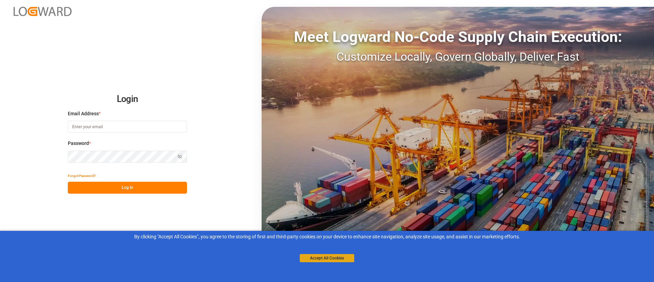
click at [305, 257] on button "Accept All Cookies" at bounding box center [327, 258] width 55 height 8
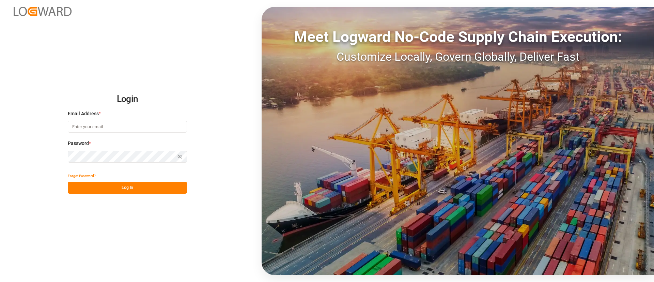
click at [109, 123] on input at bounding box center [127, 127] width 119 height 12
type input "[PERSON_NAME][EMAIL_ADDRESS][DOMAIN_NAME]"
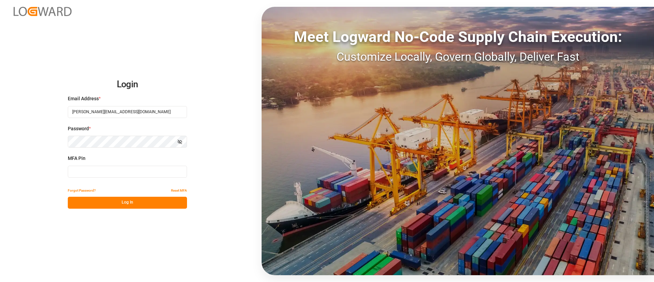
type input "209606"
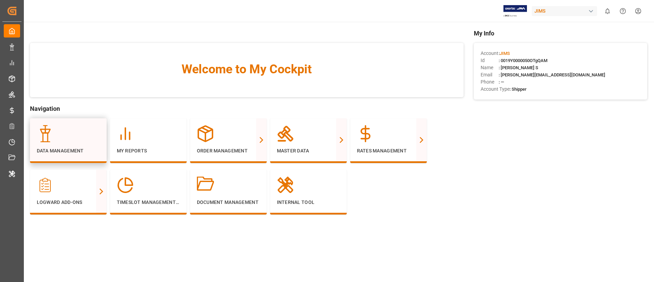
click at [75, 142] on div at bounding box center [68, 133] width 63 height 17
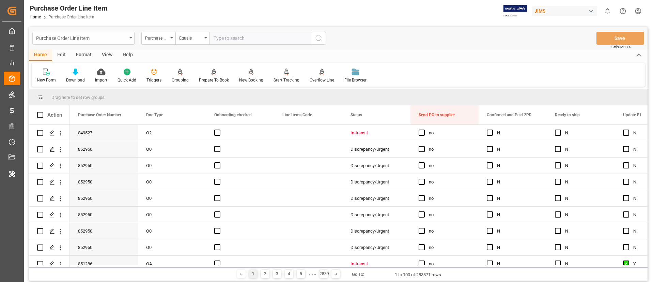
click at [134, 43] on div "Purchase Order Line Item" at bounding box center [83, 38] width 102 height 13
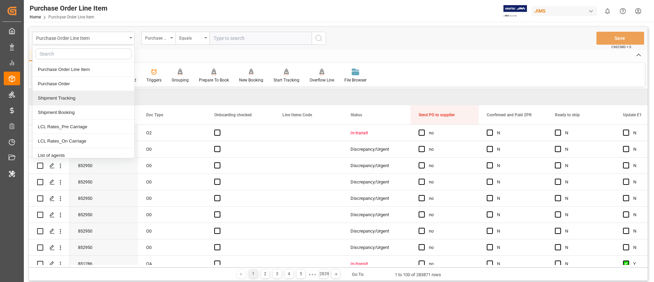
click at [64, 97] on div "Shipment Tracking" at bounding box center [84, 98] width 102 height 14
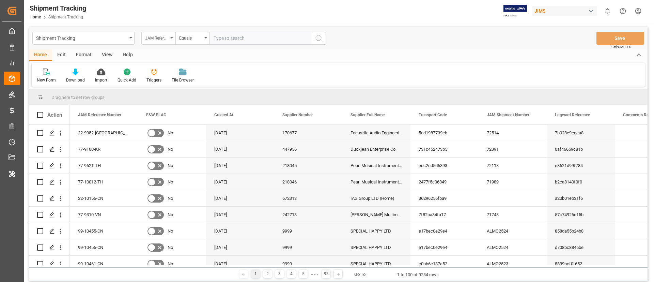
click at [164, 37] on div "JAM Reference Number" at bounding box center [156, 37] width 23 height 8
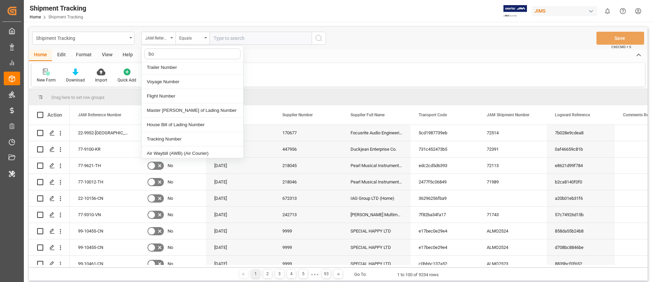
scroll to position [84, 0]
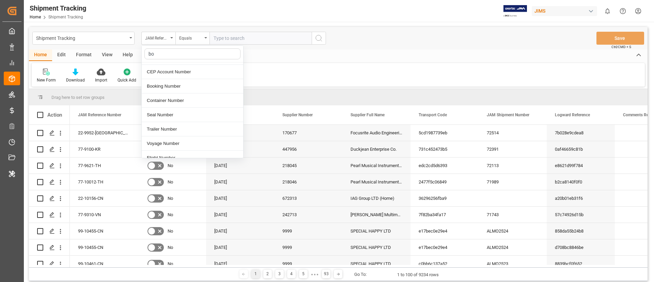
type input "boo"
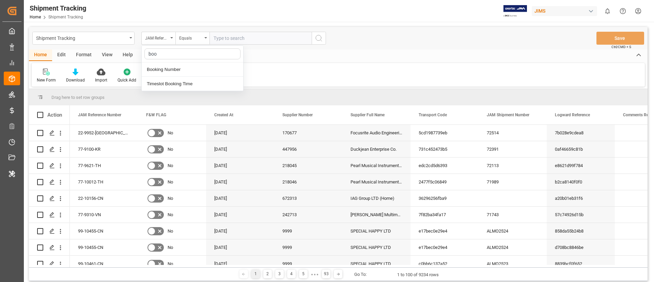
scroll to position [0, 0]
click at [178, 73] on div "Booking Number" at bounding box center [193, 69] width 102 height 14
click at [214, 40] on input "text" at bounding box center [261, 38] width 102 height 13
paste input "093500241776"
type input "093500241776"
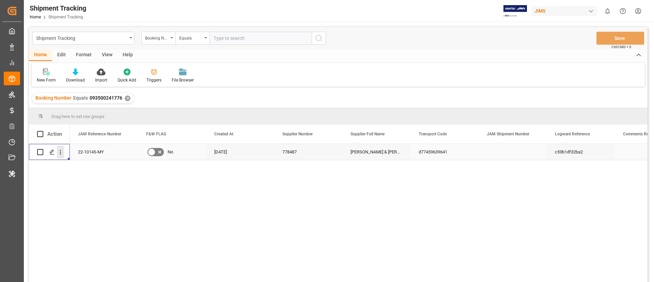
click at [63, 154] on icon "open menu" at bounding box center [60, 152] width 7 height 7
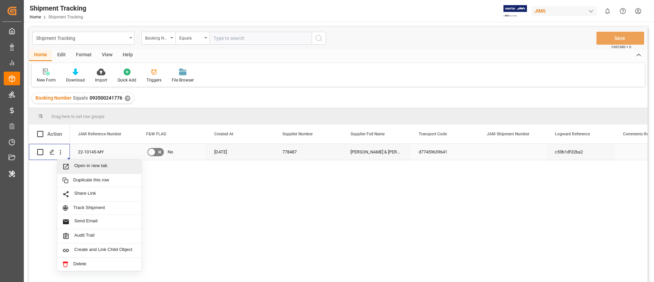
click at [75, 170] on div "Open in new tab" at bounding box center [99, 166] width 74 height 7
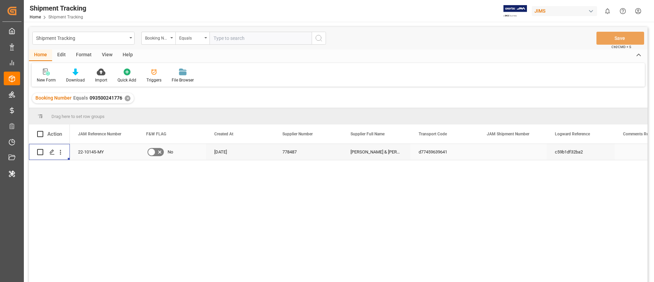
click at [560, 11] on div "JIMS" at bounding box center [564, 11] width 65 height 10
type input "j"
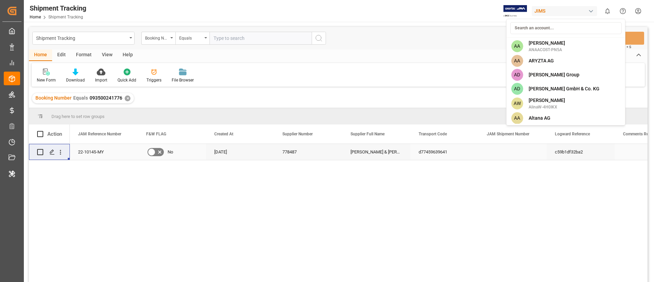
click at [401, 55] on html "Created by potrace 1.15, written by Peter Selinger 2001-2017 Created by potrace…" at bounding box center [327, 141] width 654 height 282
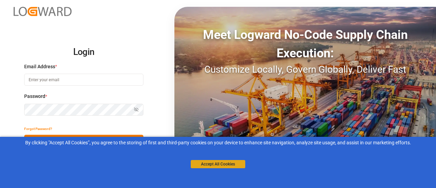
click at [209, 164] on button "Accept All Cookies" at bounding box center [218, 164] width 55 height 8
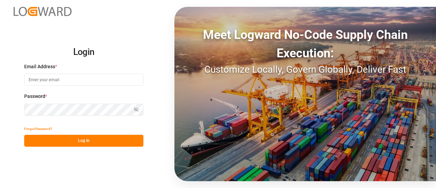
click at [71, 77] on input at bounding box center [83, 80] width 119 height 12
type input "[PERSON_NAME][EMAIL_ADDRESS][DOMAIN_NAME]"
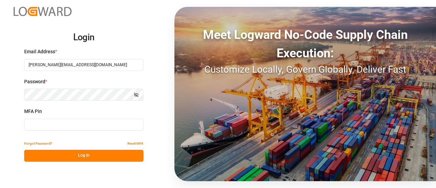
type input "899106"
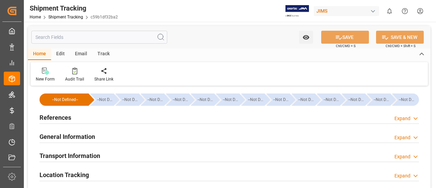
type input "[DATE]"
click at [315, 115] on div "References Expand" at bounding box center [230, 116] width 380 height 13
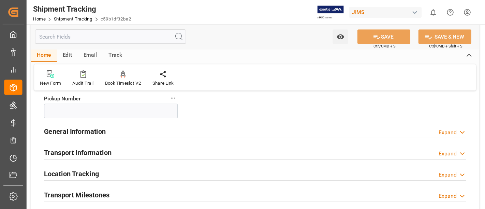
scroll to position [170, 0]
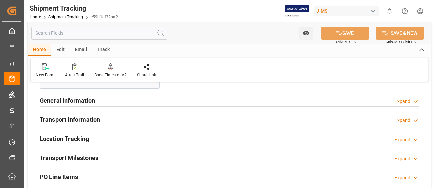
click at [214, 103] on div "General Information Expand" at bounding box center [230, 99] width 380 height 13
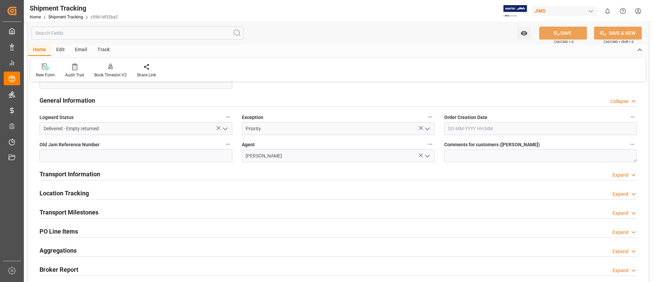
click at [229, 175] on div "Transport Information Expand" at bounding box center [339, 173] width 598 height 13
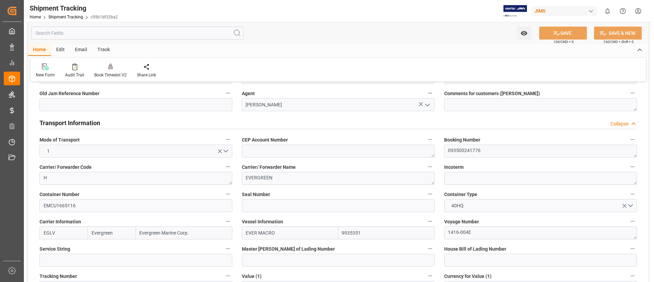
scroll to position [273, 0]
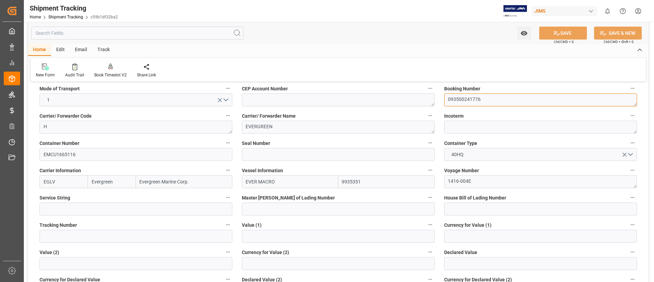
click at [436, 101] on textarea "093500241776" at bounding box center [541, 99] width 193 height 13
click at [436, 141] on div "Seal Number" at bounding box center [338, 149] width 202 height 27
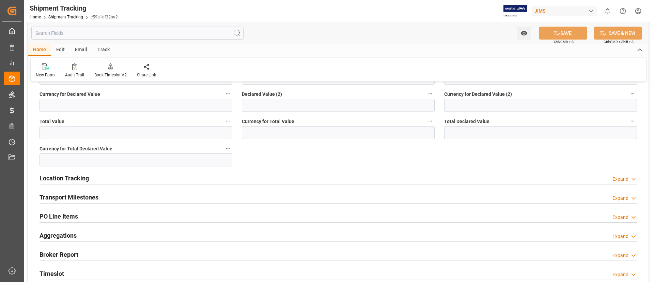
scroll to position [477, 0]
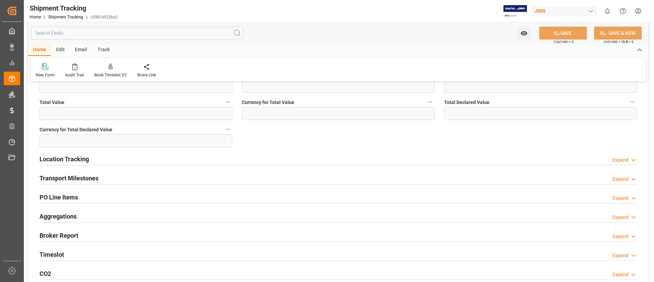
click at [283, 163] on div "Location Tracking Expand" at bounding box center [339, 158] width 598 height 13
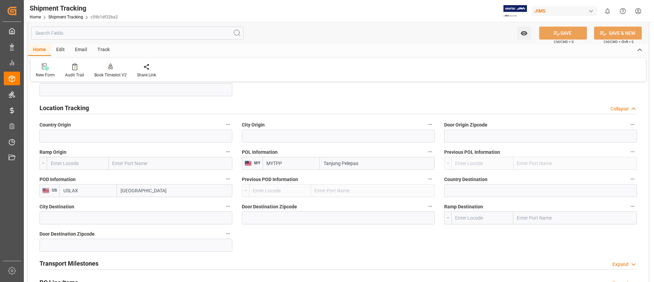
scroll to position [579, 0]
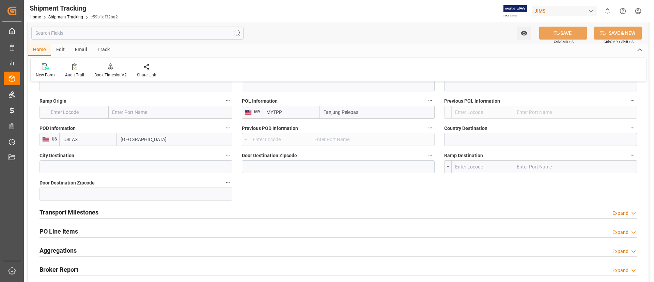
click at [282, 187] on div "Transport Milestones Expand" at bounding box center [339, 211] width 598 height 13
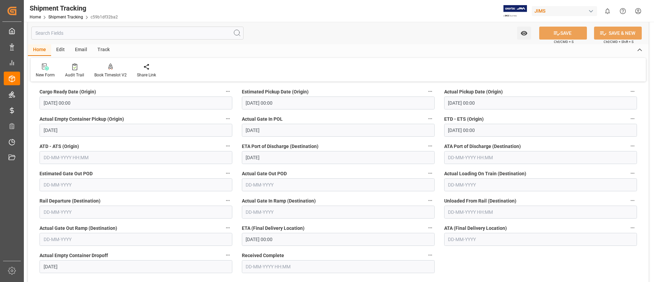
scroll to position [733, 0]
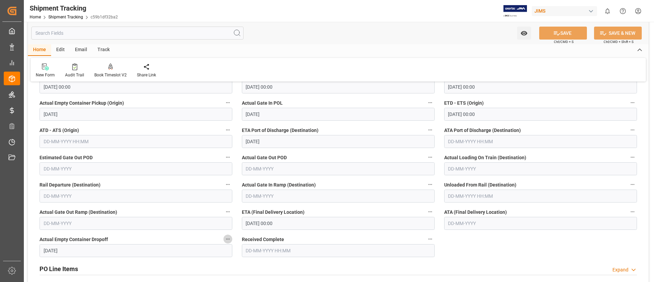
click at [230, 187] on icon "button" at bounding box center [227, 238] width 5 height 5
click at [239, 187] on li "Audits" at bounding box center [241, 239] width 35 height 11
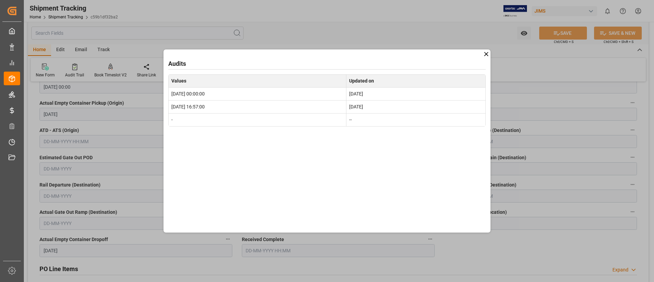
click at [436, 57] on icon at bounding box center [486, 53] width 7 height 7
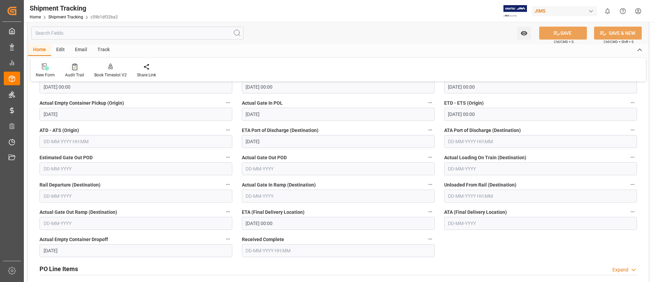
click at [75, 73] on div "Audit Trail" at bounding box center [74, 75] width 19 height 6
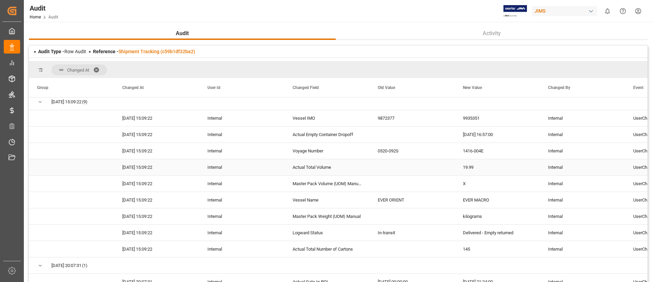
scroll to position [102, 0]
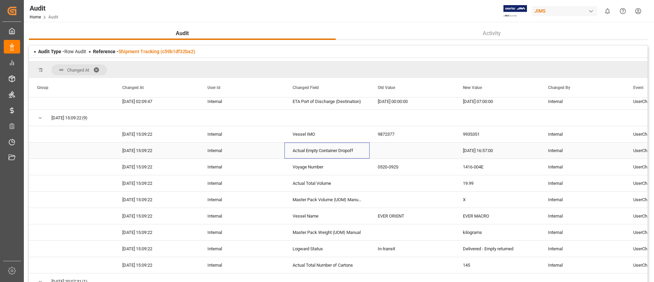
click at [309, 150] on div "Actual Empty Container Dropoff" at bounding box center [327, 150] width 85 height 16
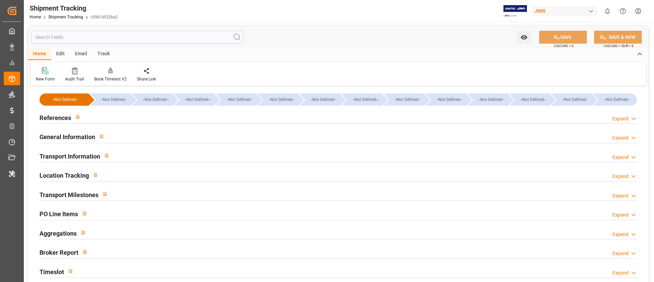
click at [80, 77] on div "Audit Trail" at bounding box center [74, 79] width 19 height 6
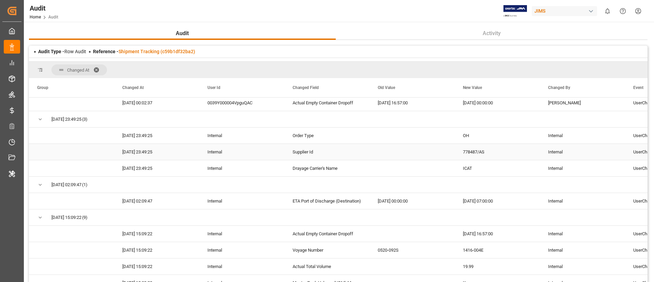
scroll to position [51, 0]
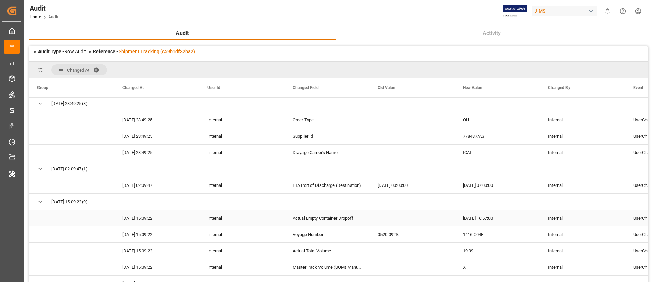
click at [233, 215] on div "Internal" at bounding box center [241, 218] width 85 height 16
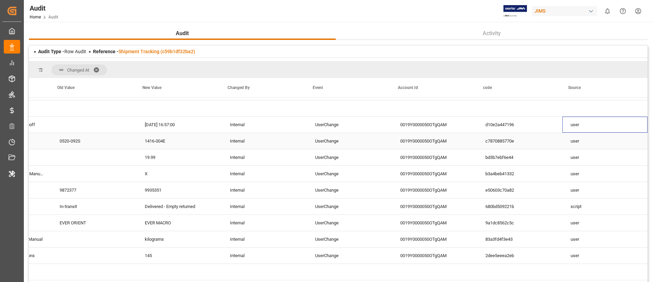
scroll to position [153, 0]
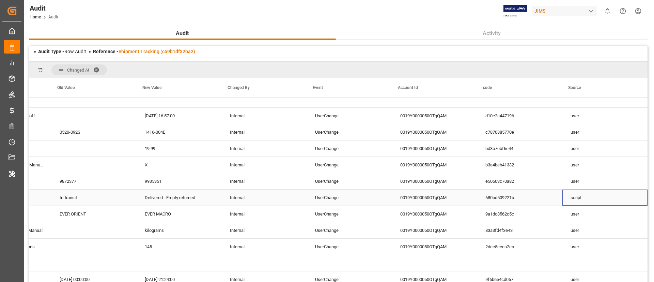
click at [579, 204] on div "script" at bounding box center [605, 198] width 85 height 16
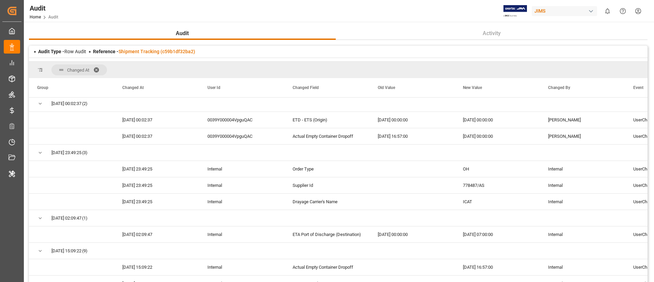
scroll to position [0, 0]
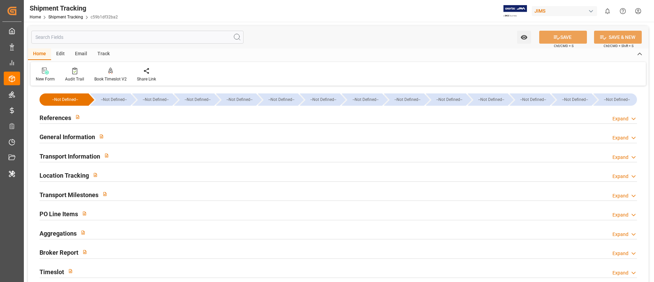
click at [328, 18] on div "Shipment Tracking Home Shipment Tracking c59b1df32ba2 JIMS 0 Notifications Only…" at bounding box center [336, 11] width 635 height 22
click at [326, 11] on div "Shipment Tracking Home Shipment Tracking c59b1df32ba2 JIMS 0 Notifications Only…" at bounding box center [336, 11] width 635 height 22
